Goal: Obtain resource: Download file/media

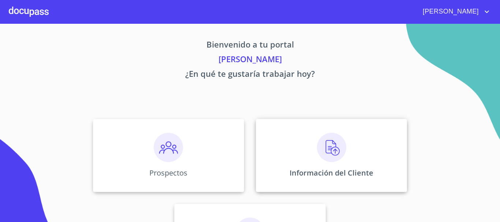
click at [322, 148] on img at bounding box center [331, 147] width 29 height 29
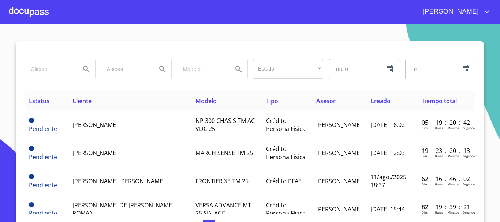
click at [50, 70] on input "search" at bounding box center [50, 69] width 50 height 20
type input "j"
type input "[PERSON_NAME]"
click at [82, 72] on icon "Search" at bounding box center [86, 69] width 9 height 9
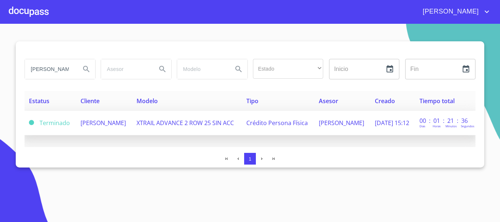
click at [185, 121] on span "XTRAIL ADVANCE 2 ROW 25 SIN ACC" at bounding box center [185, 123] width 97 height 8
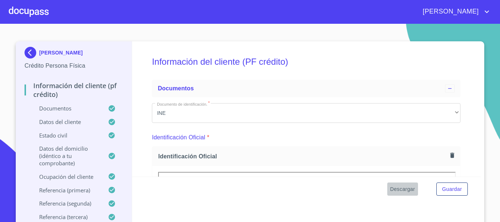
click at [395, 189] on span "Descargar" at bounding box center [402, 189] width 25 height 9
